Goal: Task Accomplishment & Management: Manage account settings

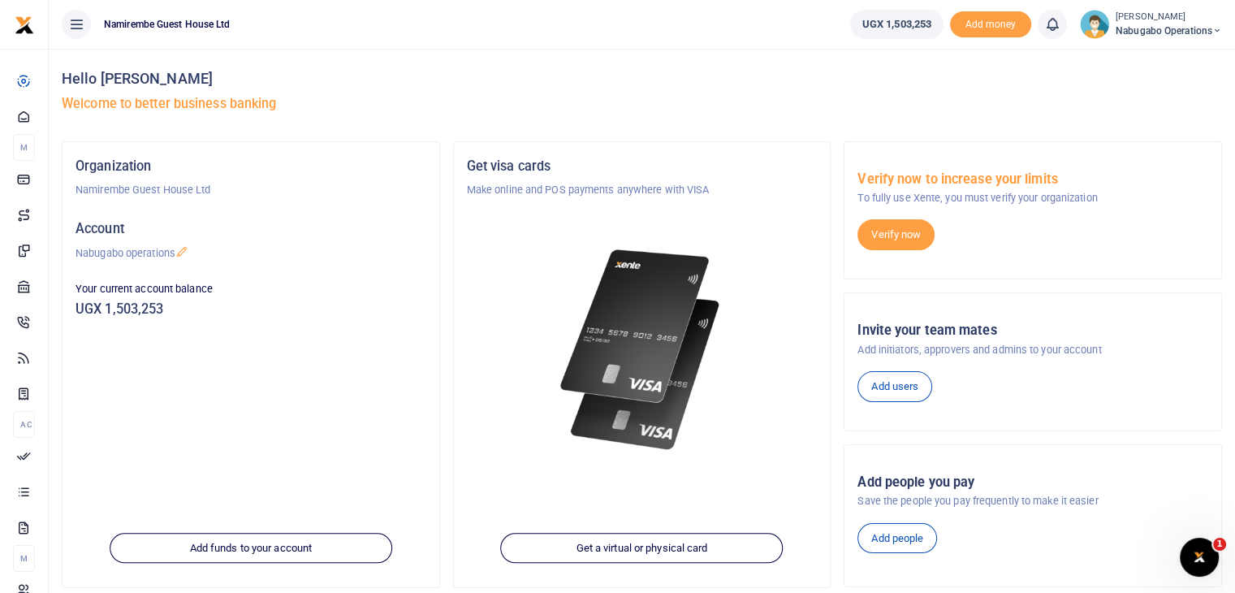
click at [1169, 35] on span "Nabugabo operations" at bounding box center [1168, 31] width 106 height 15
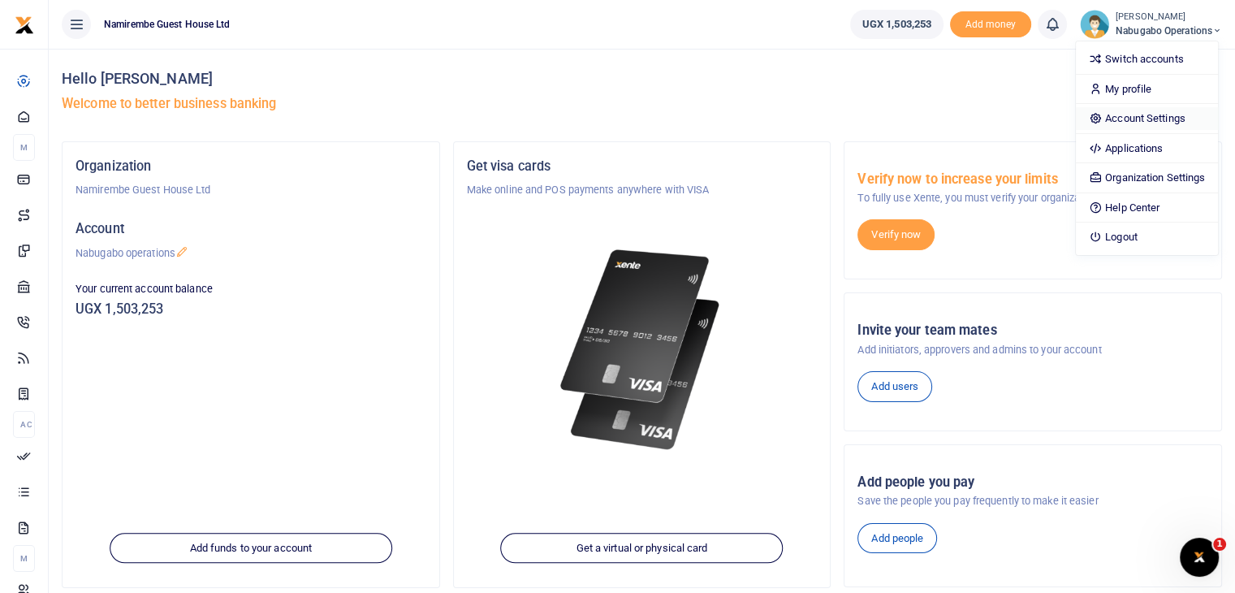
click at [1137, 119] on link "Account Settings" at bounding box center [1147, 118] width 142 height 23
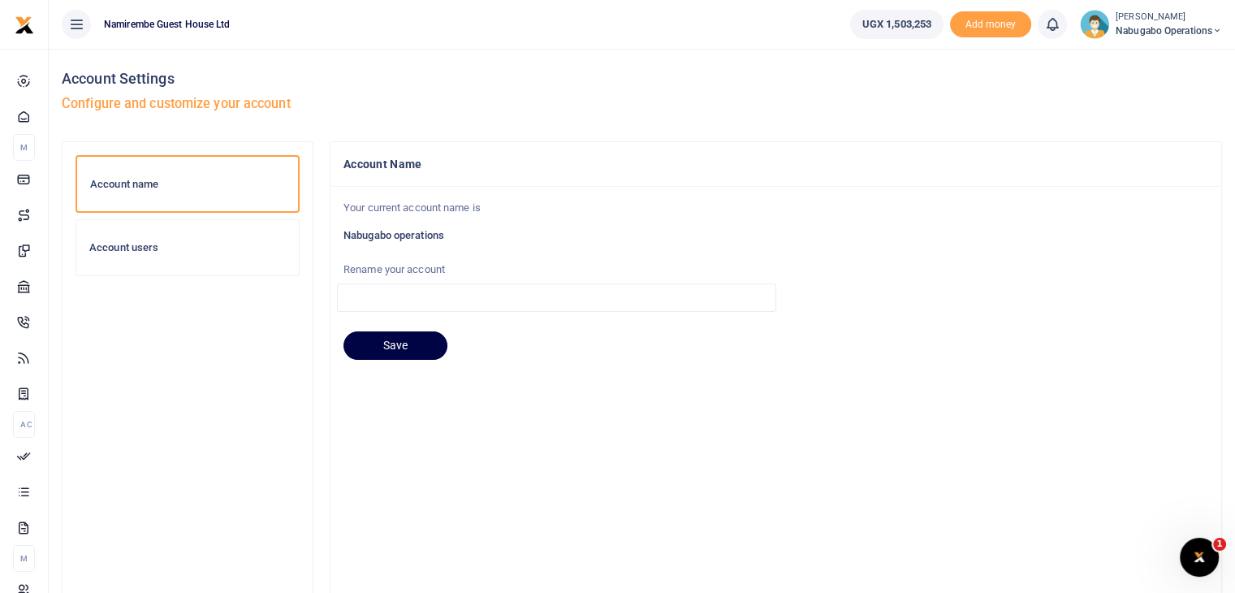
click at [150, 244] on h6 "Account users" at bounding box center [187, 247] width 196 height 13
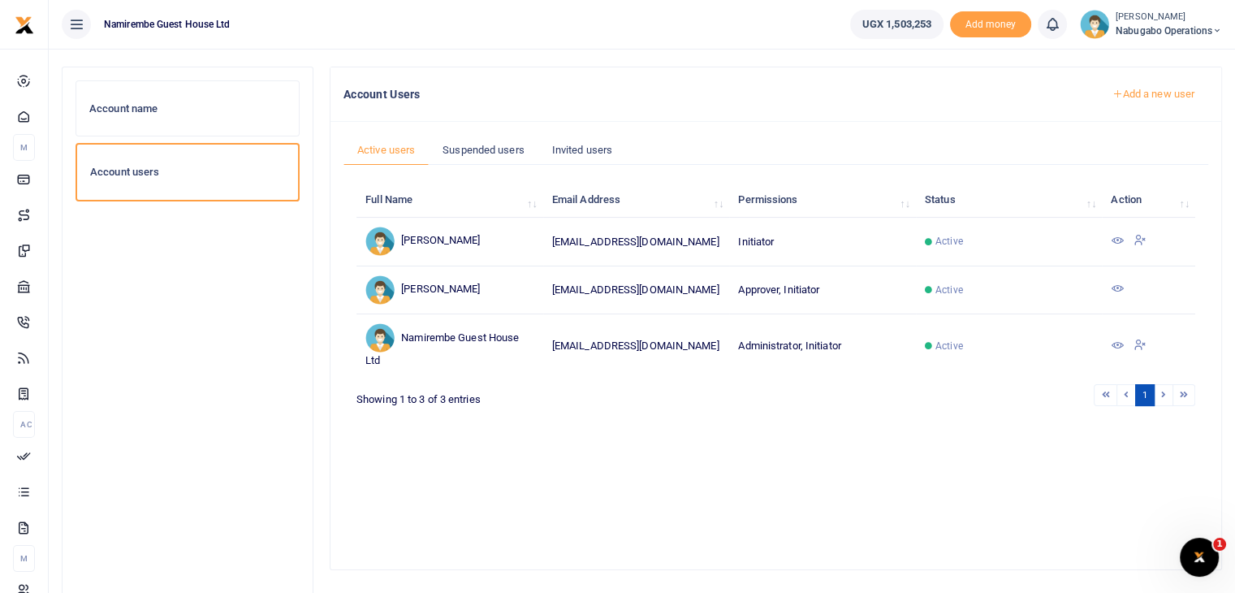
scroll to position [75, 0]
click at [248, 178] on div "Account users" at bounding box center [187, 171] width 221 height 55
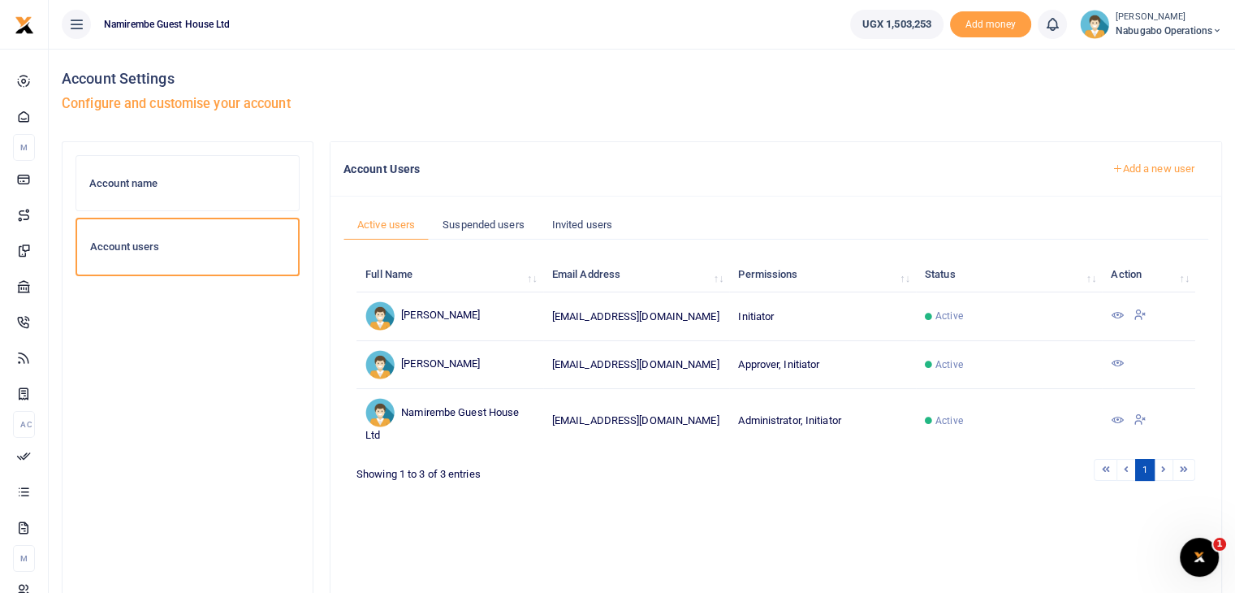
click at [1176, 165] on link "Add a new user" at bounding box center [1153, 169] width 110 height 28
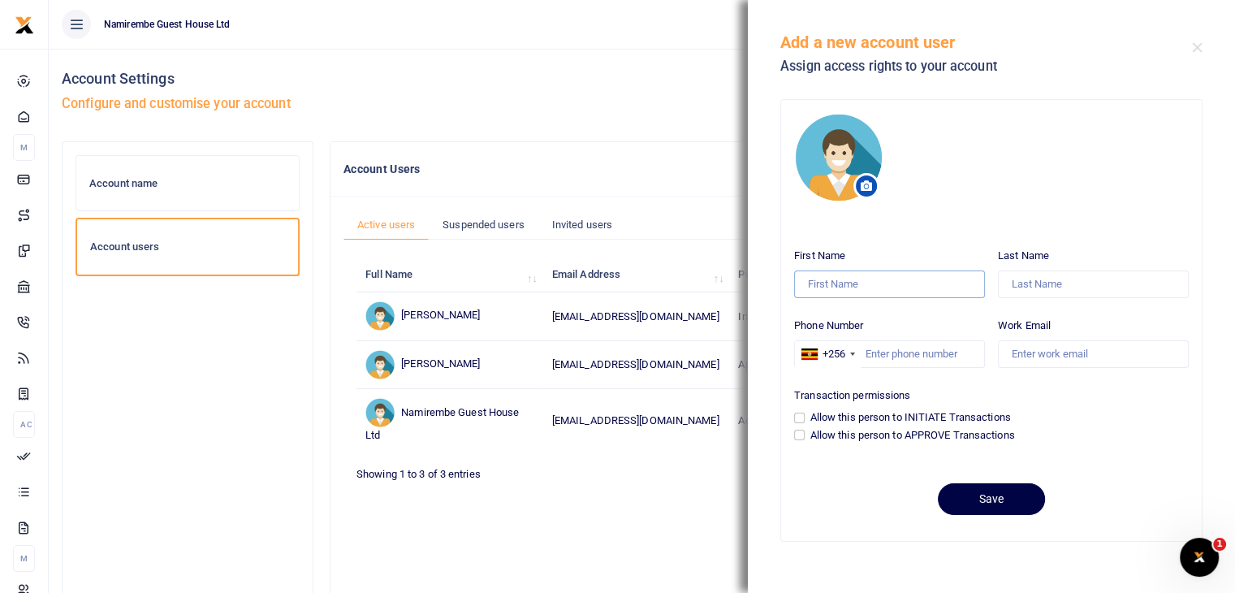
click at [842, 277] on input "First Name" at bounding box center [889, 284] width 191 height 28
type input "Nelson"
click at [1037, 290] on input "Last Name" at bounding box center [1093, 284] width 191 height 28
type input "Besigye"
click at [897, 360] on input "Phone Number" at bounding box center [889, 354] width 191 height 28
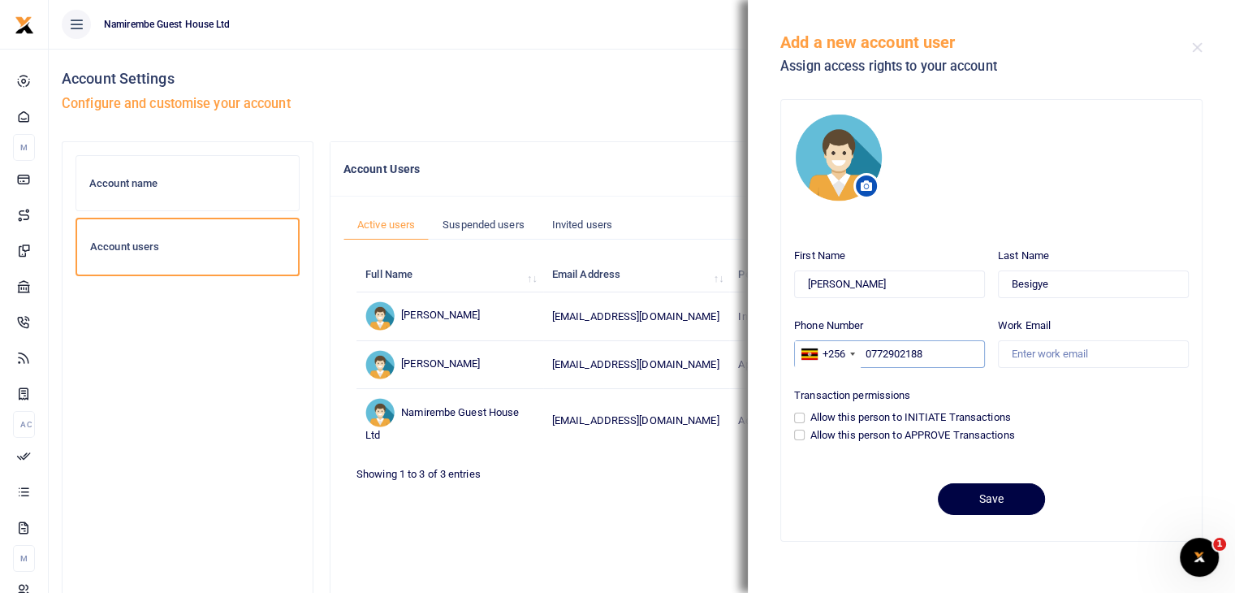
type input "0772902188"
click at [1052, 348] on input "Work Email" at bounding box center [1093, 354] width 191 height 28
type input "nbesigye@cchcl.co.ug"
click at [796, 436] on input "Allow this person to APPROVE Transactions" at bounding box center [799, 434] width 11 height 11
checkbox input "true"
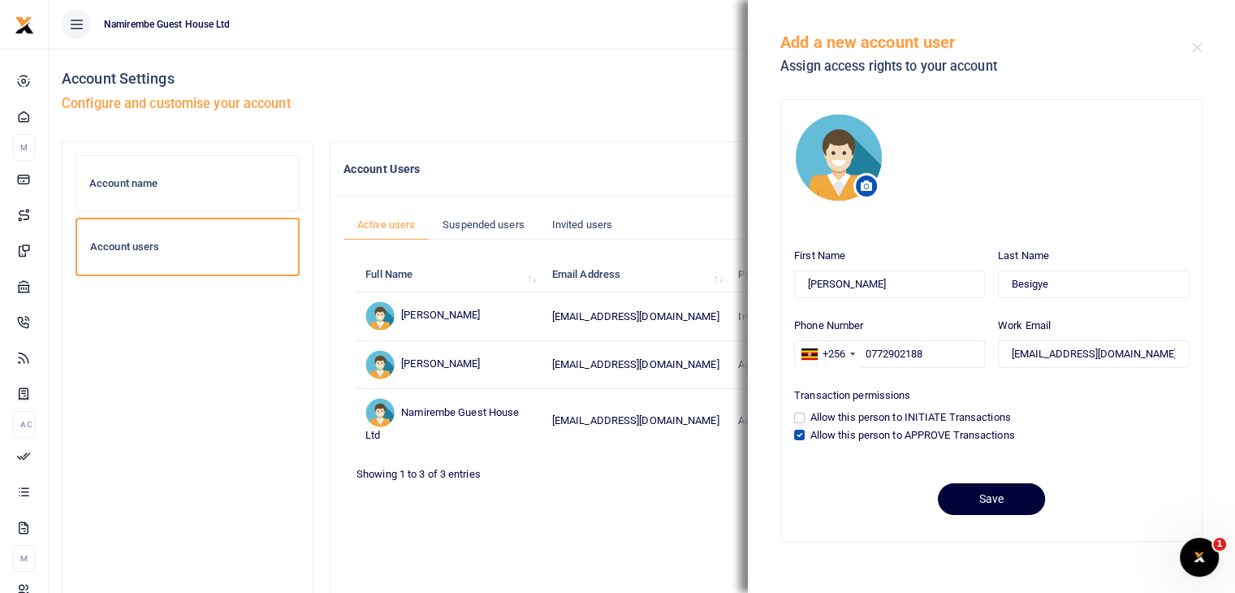
click at [994, 492] on button "Save" at bounding box center [991, 499] width 107 height 32
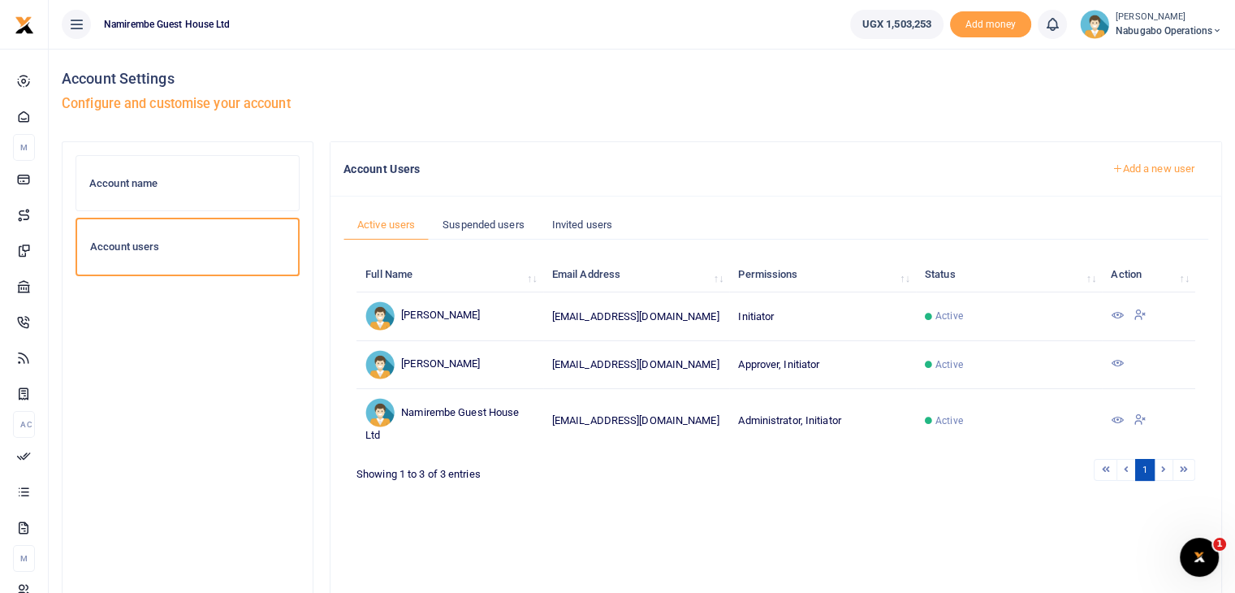
click at [1137, 170] on link "Add a new user" at bounding box center [1153, 169] width 110 height 28
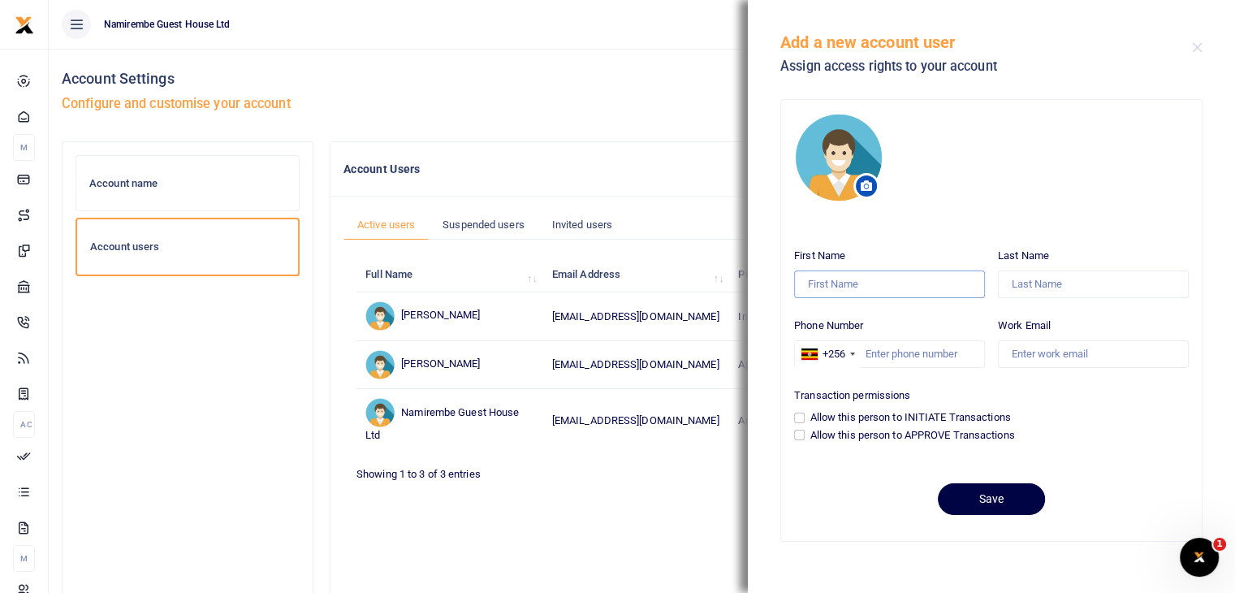
click at [848, 277] on input "First Name" at bounding box center [889, 284] width 191 height 28
type input "William"
click at [1042, 289] on input "Last Name" at bounding box center [1093, 284] width 191 height 28
type input "Okurut"
click at [868, 356] on input "Phone Number" at bounding box center [889, 354] width 191 height 28
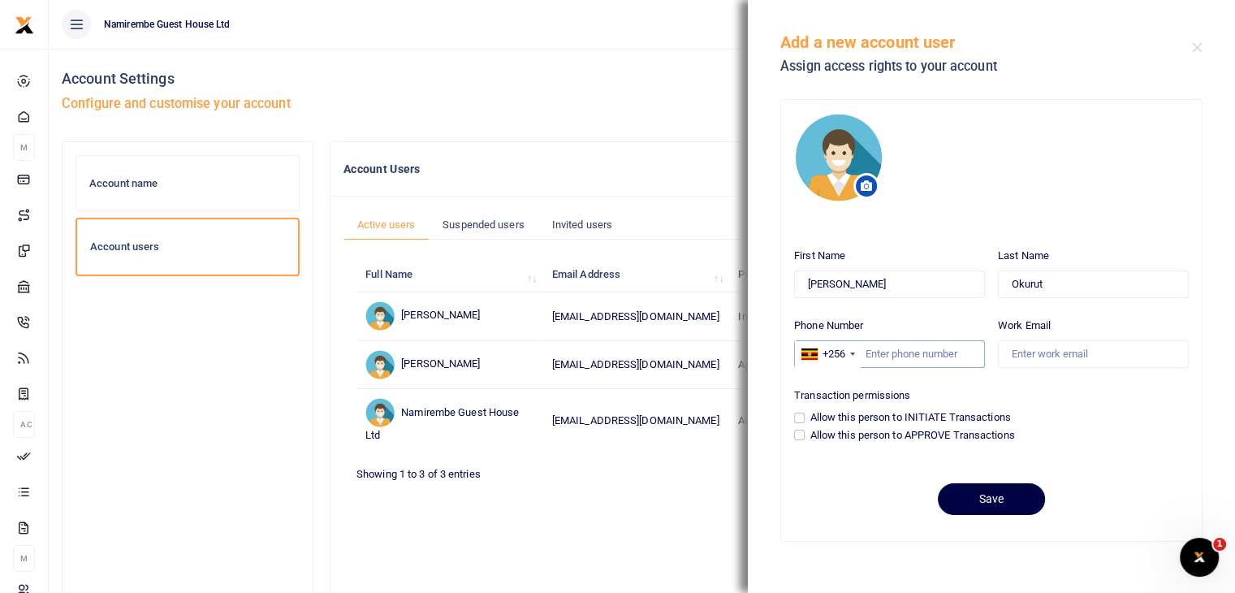
click at [868, 356] on input "Phone Number" at bounding box center [889, 354] width 191 height 28
type input "0753309300"
click at [1024, 352] on input "Work Email" at bounding box center [1093, 354] width 191 height 28
type input "williamokurut2077@gmail.com"
click at [802, 416] on input "Allow this person to INITIATE Transactions" at bounding box center [799, 417] width 11 height 11
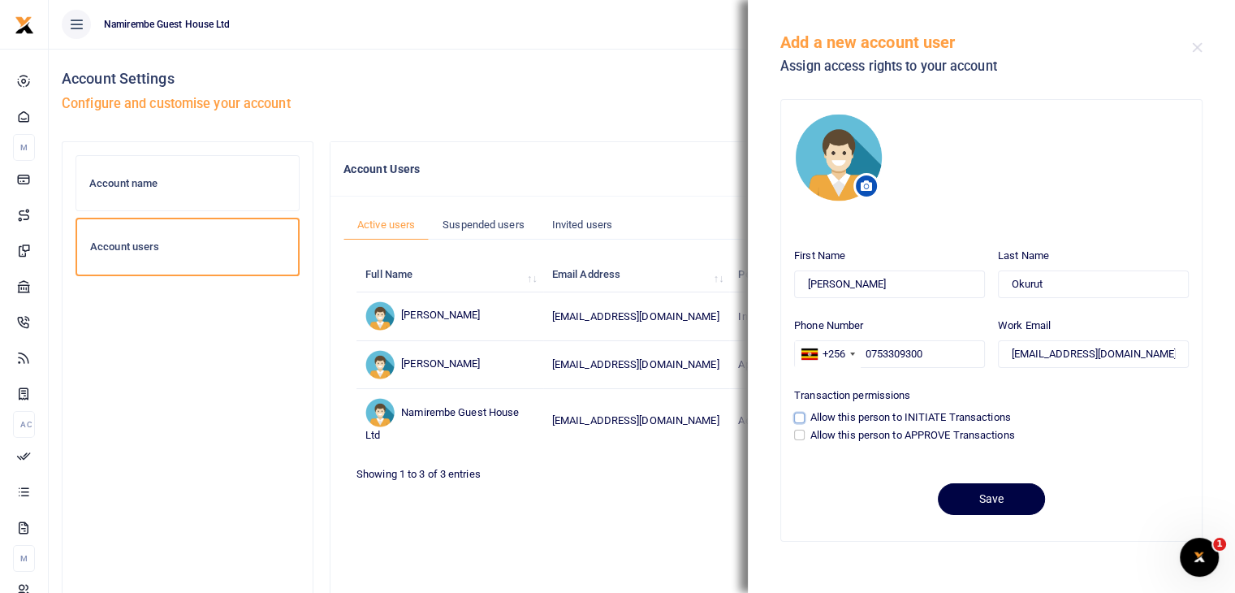
checkbox input "true"
click at [989, 507] on button "Save" at bounding box center [991, 499] width 107 height 32
